Goal: Task Accomplishment & Management: Manage account settings

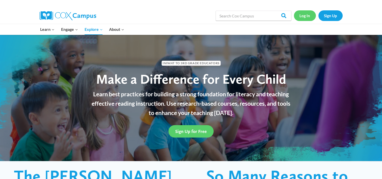
click at [307, 18] on link "Log In" at bounding box center [305, 15] width 22 height 10
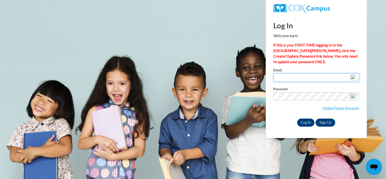
type input "[EMAIL_ADDRESS][DOMAIN_NAME]"
click at [308, 121] on input "Log In" at bounding box center [306, 122] width 18 height 8
click at [303, 121] on input "Log In" at bounding box center [306, 122] width 18 height 8
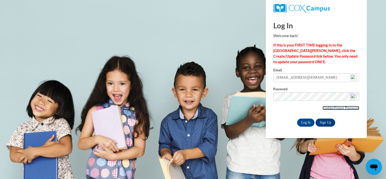
click at [325, 108] on link "Update/Forgot Password" at bounding box center [340, 108] width 37 height 4
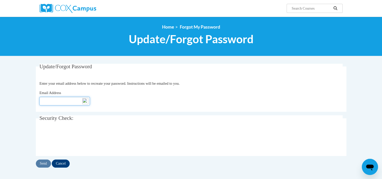
click at [60, 99] on input "Email Address" at bounding box center [64, 101] width 50 height 9
type input "marthatsoodle@msn.com"
click at [42, 165] on input "Send" at bounding box center [43, 163] width 15 height 8
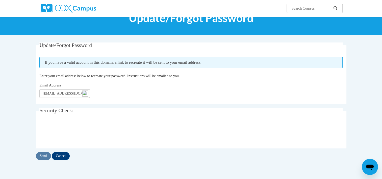
scroll to position [26, 0]
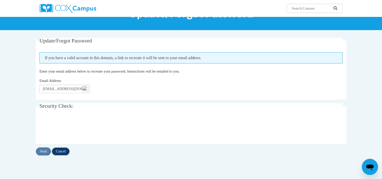
click at [64, 149] on input "Cancel" at bounding box center [61, 151] width 18 height 8
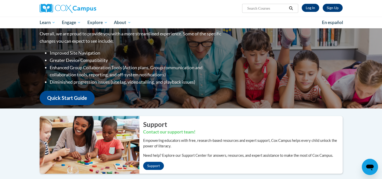
scroll to position [21, 0]
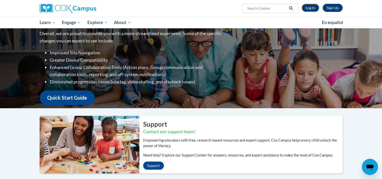
click at [312, 9] on link "Log In" at bounding box center [310, 8] width 17 height 8
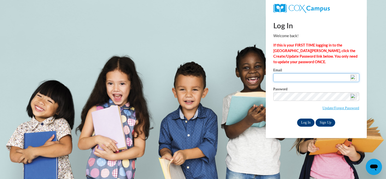
type input "[EMAIL_ADDRESS][DOMAIN_NAME]"
click at [307, 119] on input "Log In" at bounding box center [306, 122] width 18 height 8
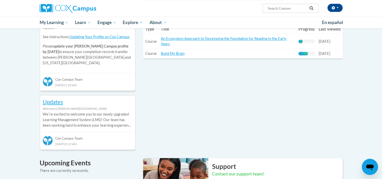
scroll to position [196, 0]
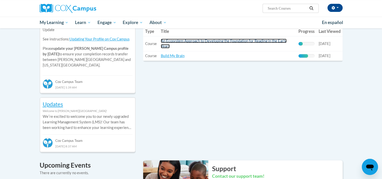
click at [198, 43] on link "An Ecosystem Approach to Developing the Foundation for Reading in the Early Yea…" at bounding box center [224, 44] width 126 height 10
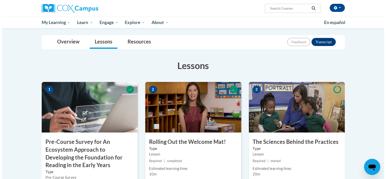
scroll to position [80, 0]
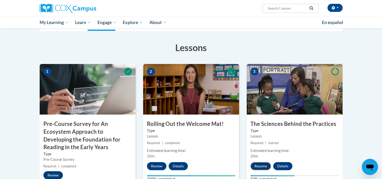
click at [261, 164] on button "Resume" at bounding box center [260, 166] width 20 height 8
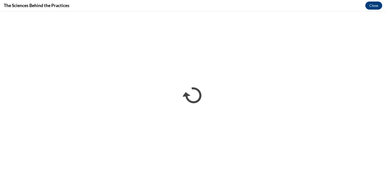
scroll to position [0, 0]
